Goal: Task Accomplishment & Management: Manage account settings

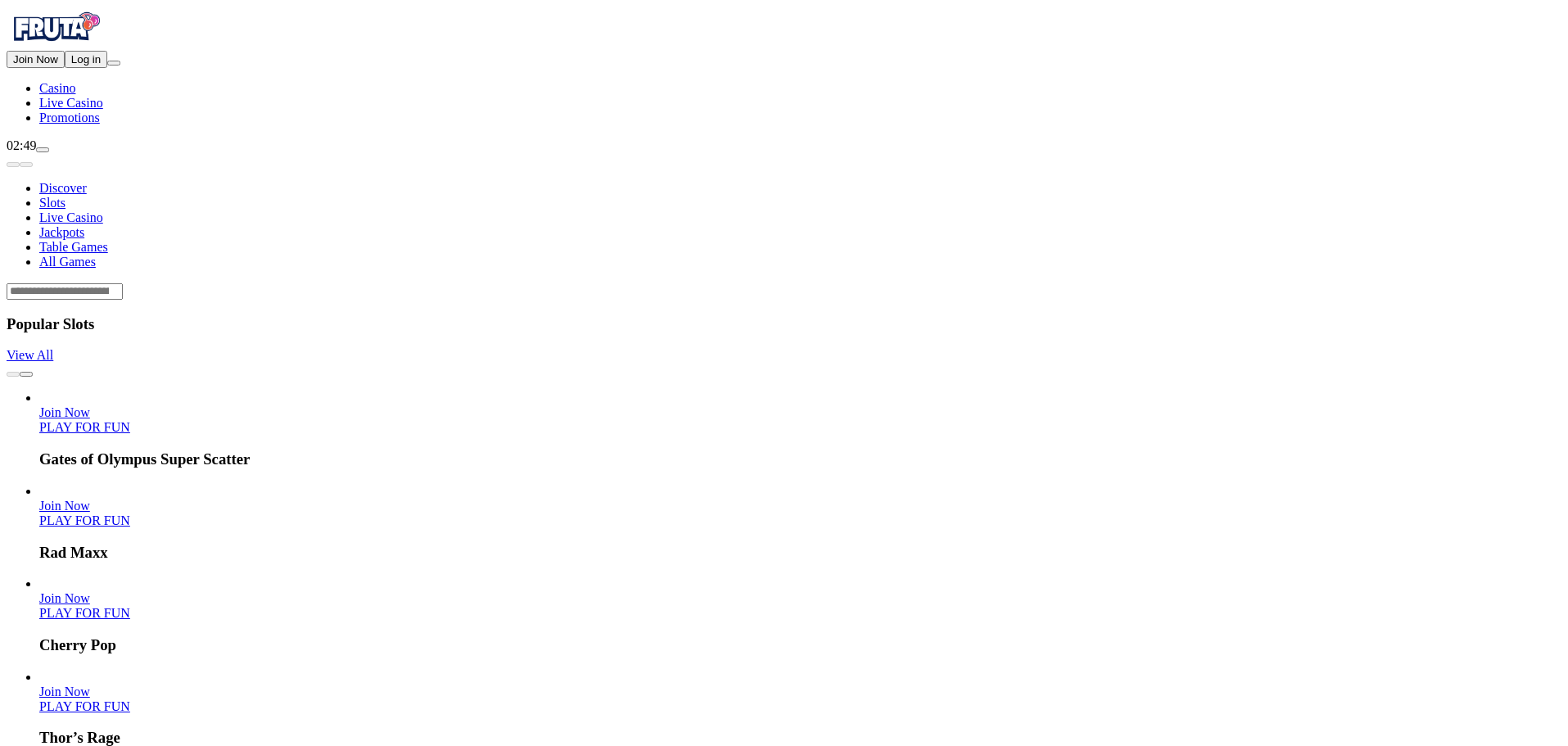
click at [84, 65] on span "Log in" at bounding box center [86, 59] width 30 height 12
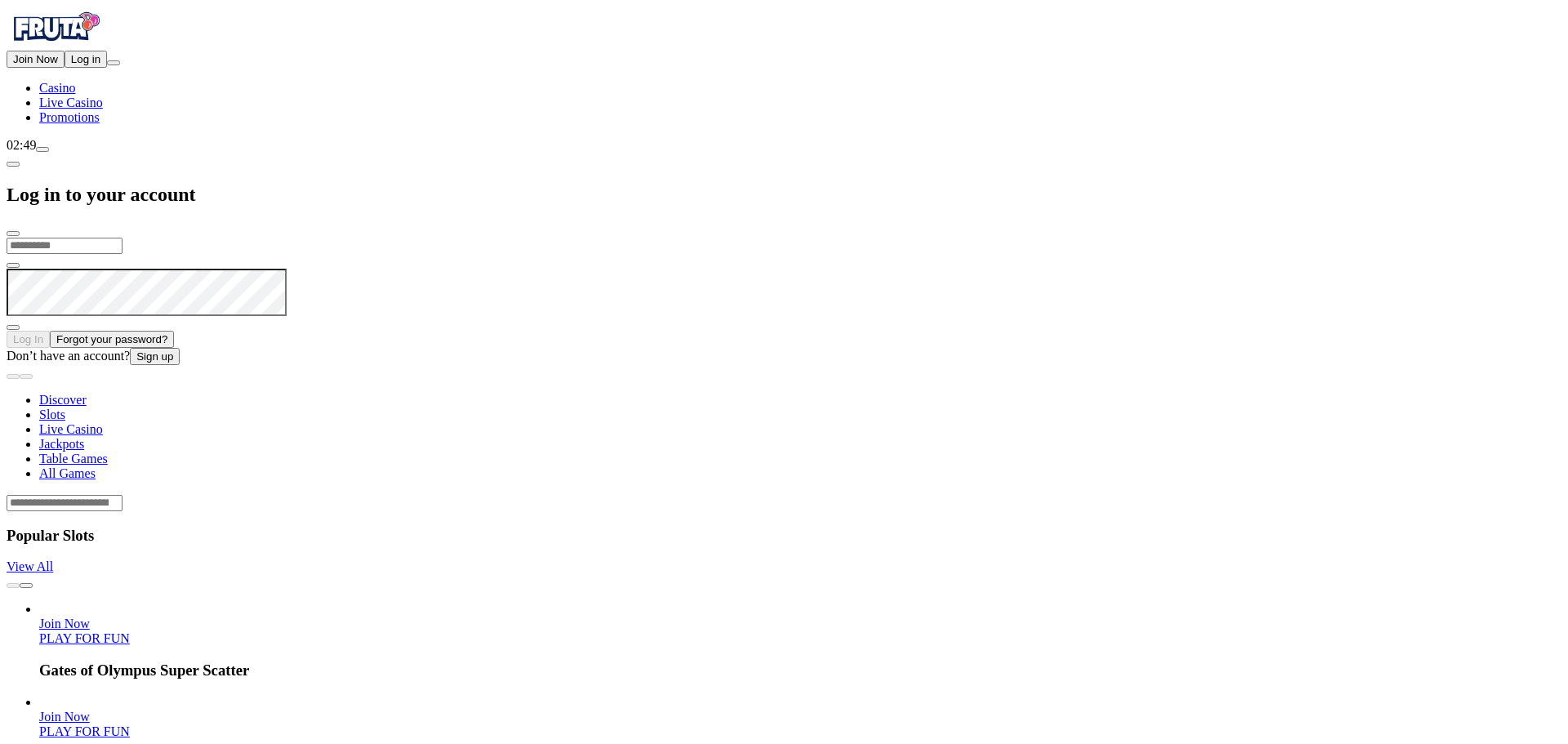
type input "**********"
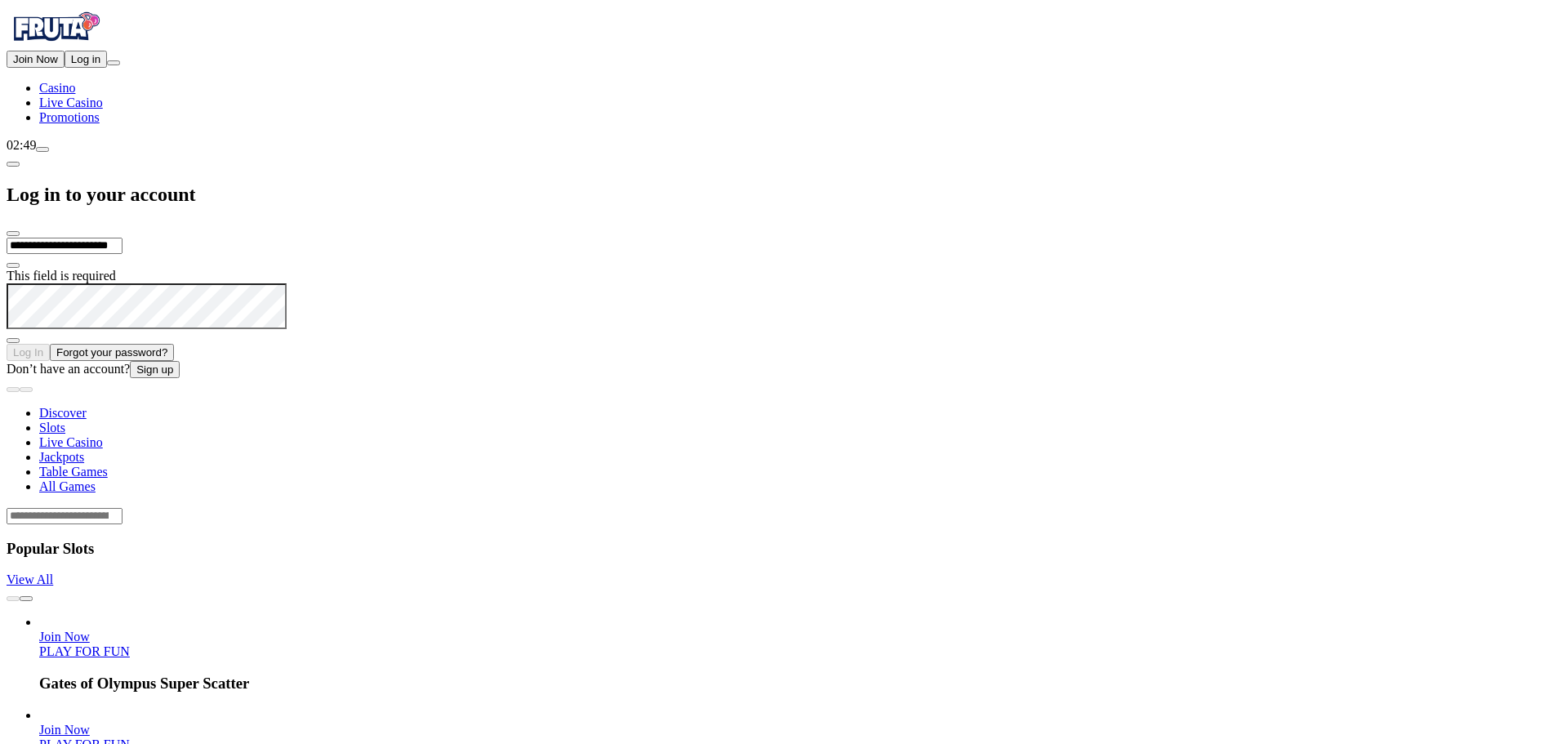
click at [44, 346] on span "Log In" at bounding box center [28, 352] width 30 height 12
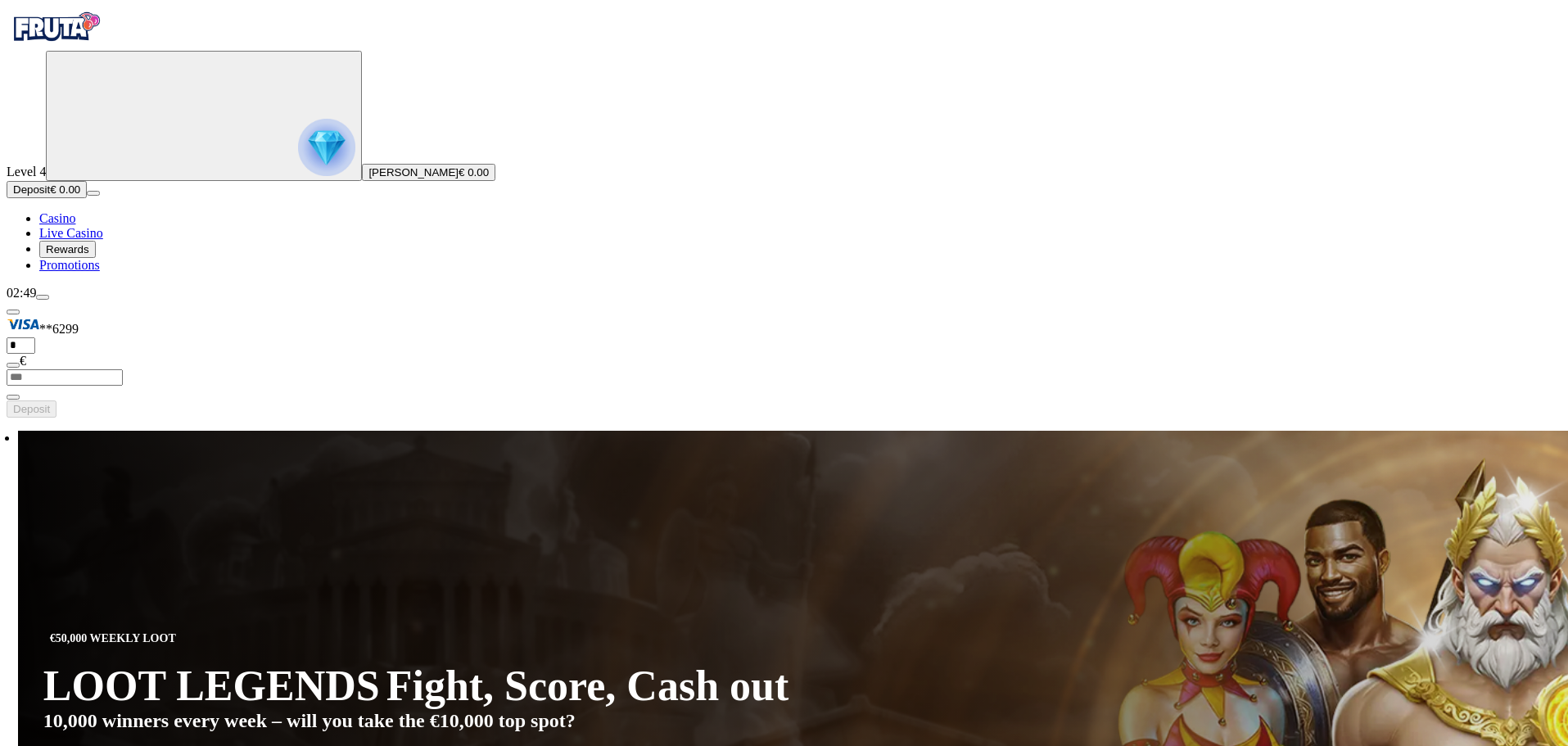
click at [298, 161] on img "Primary" at bounding box center [327, 148] width 58 height 58
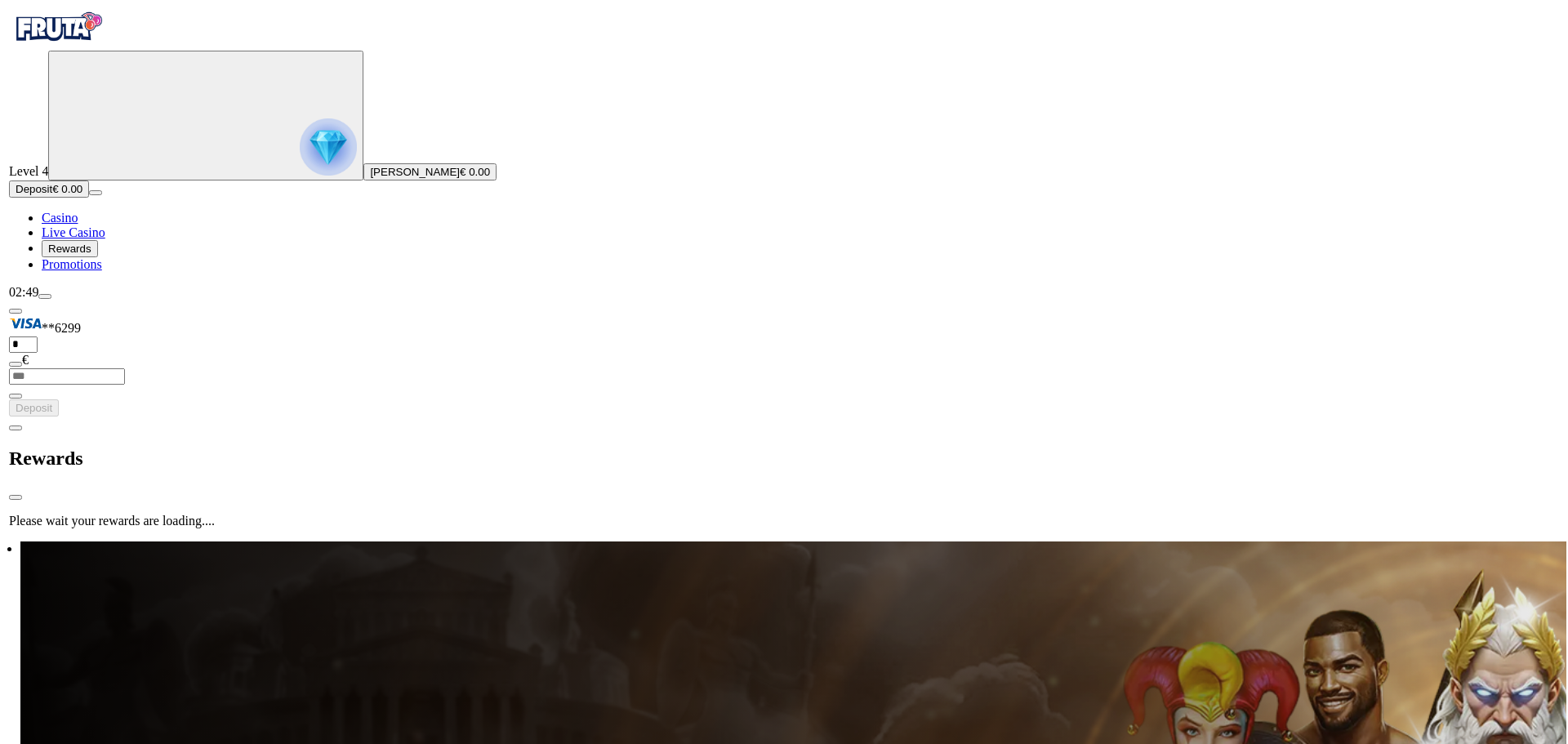
scroll to position [879, 0]
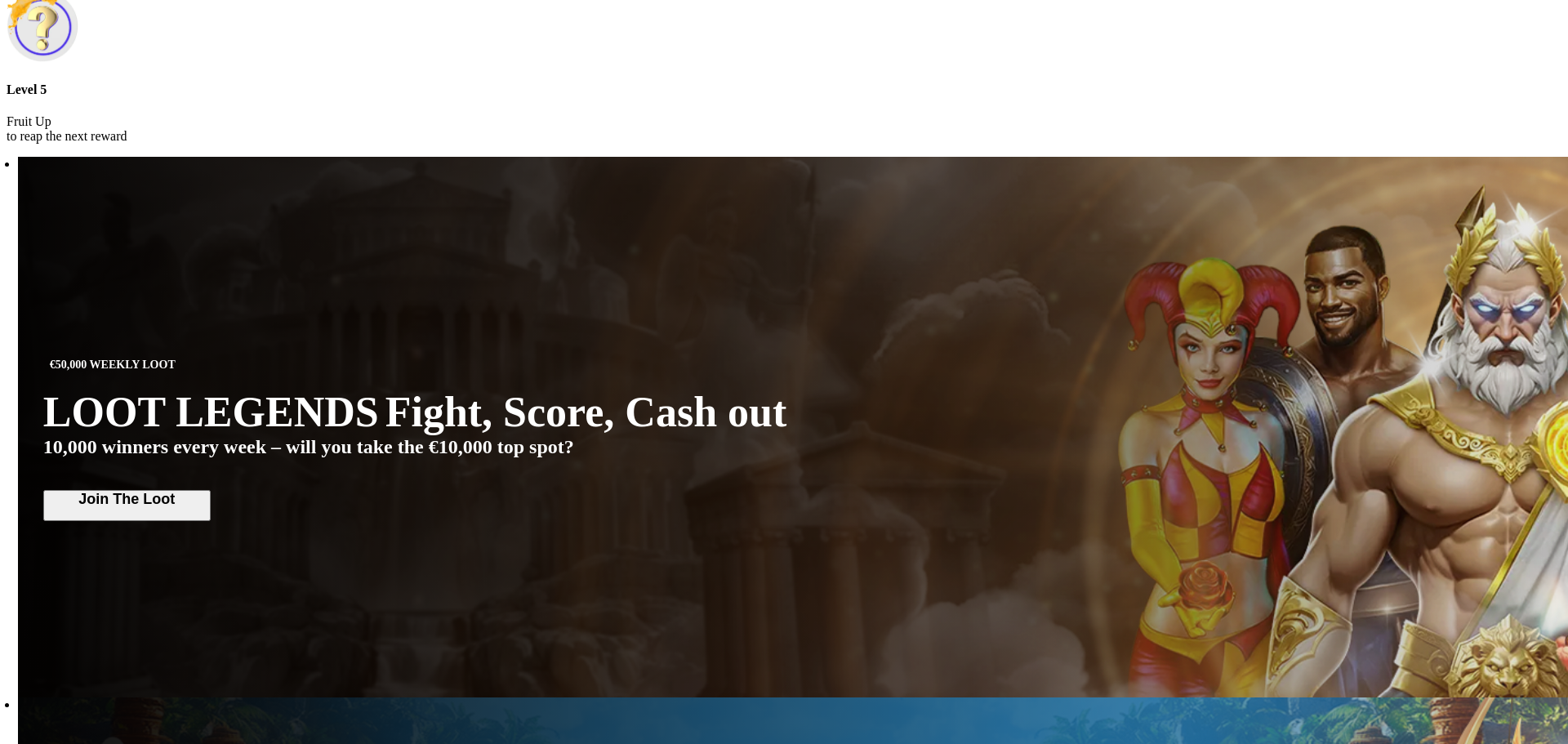
click at [615, 157] on div at bounding box center [784, 157] width 1555 height 0
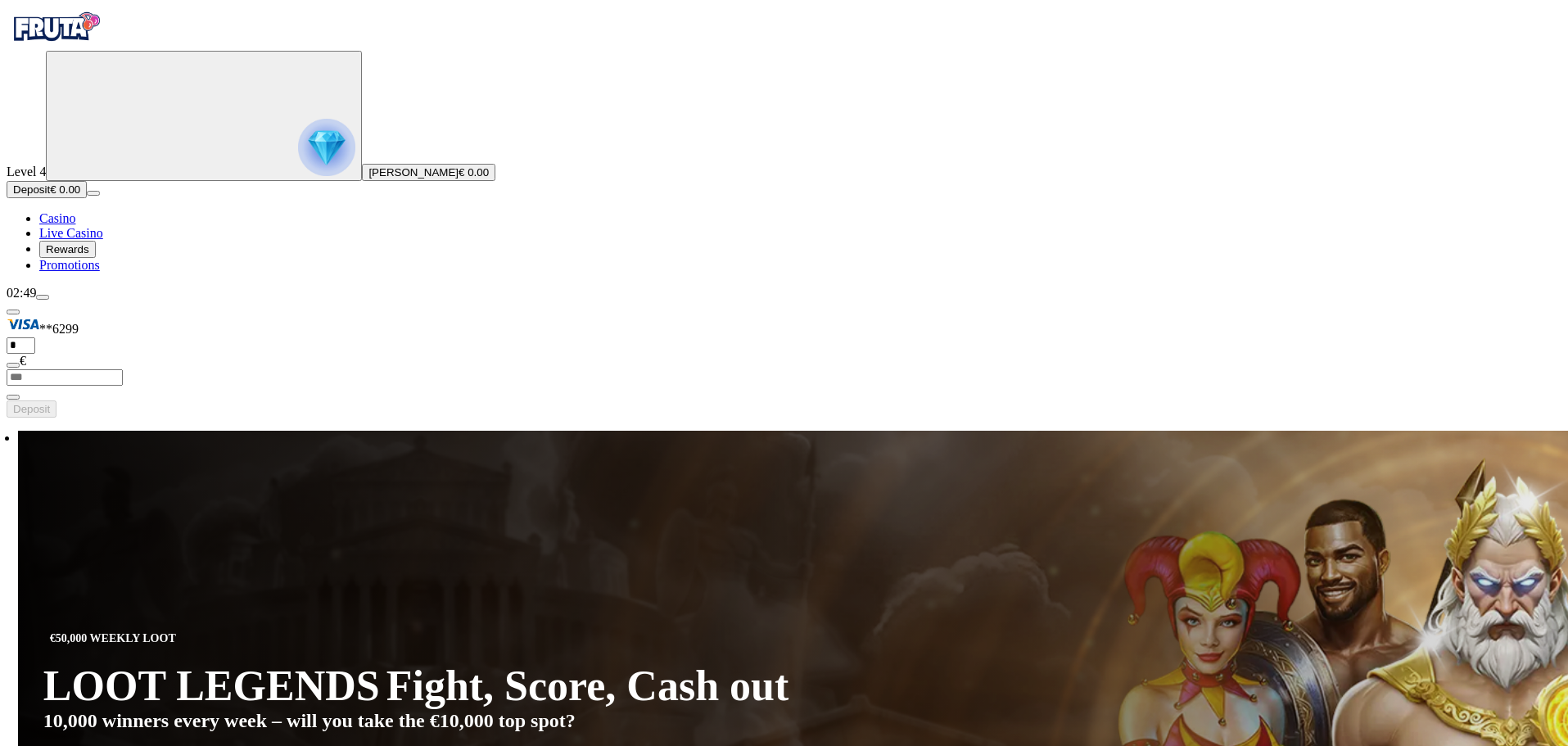
click at [298, 176] on img "Primary" at bounding box center [327, 148] width 58 height 58
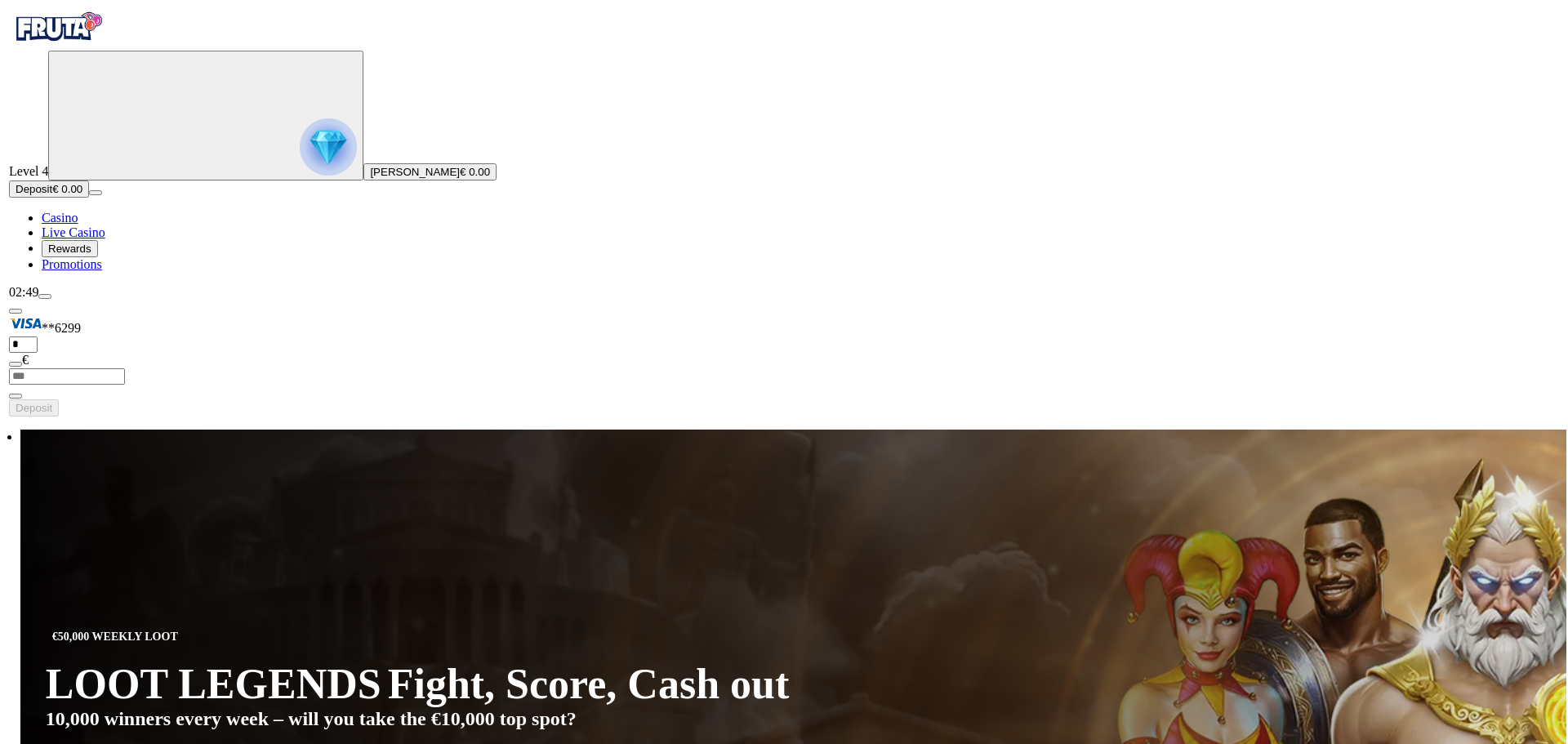
scroll to position [879, 0]
